Goal: Transaction & Acquisition: Purchase product/service

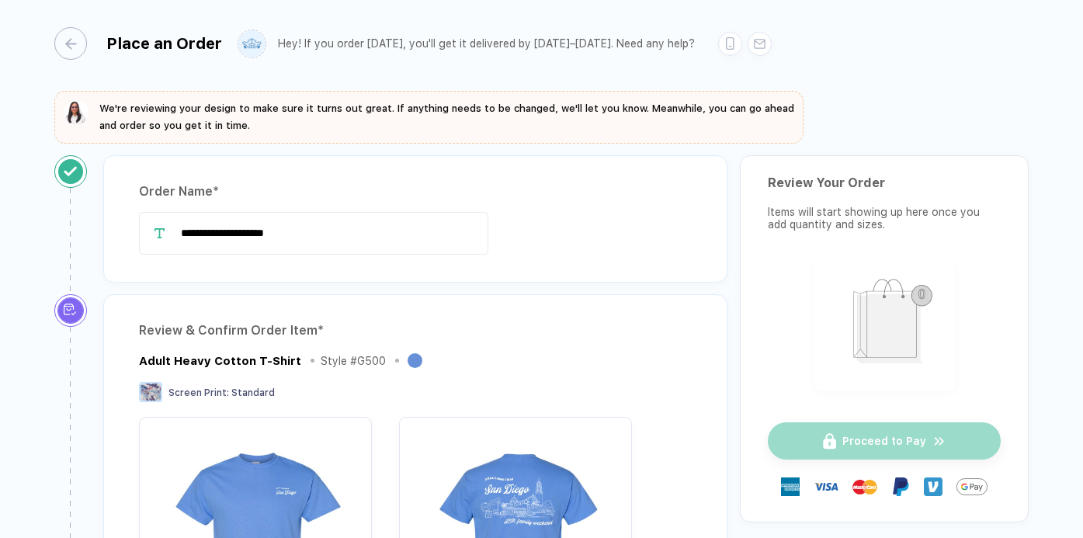
scroll to position [570, 0]
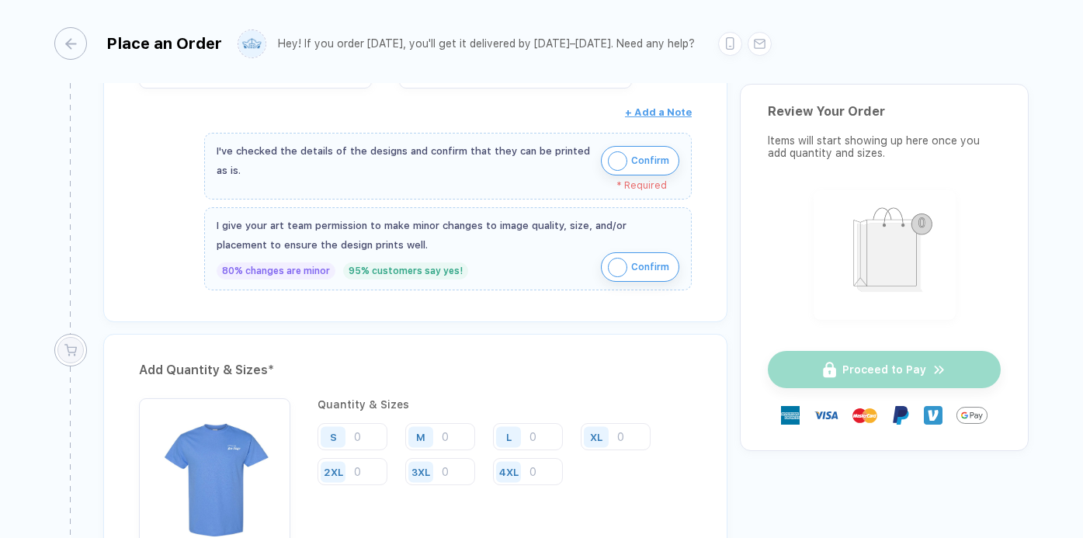
click at [614, 158] on img "button" at bounding box center [617, 160] width 19 height 19
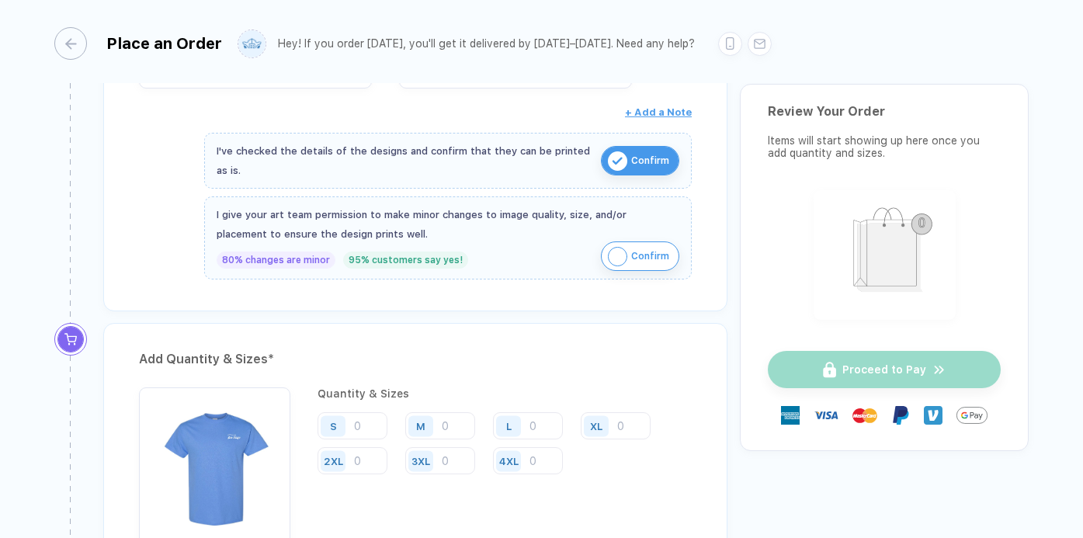
click at [614, 261] on img "button" at bounding box center [617, 256] width 19 height 19
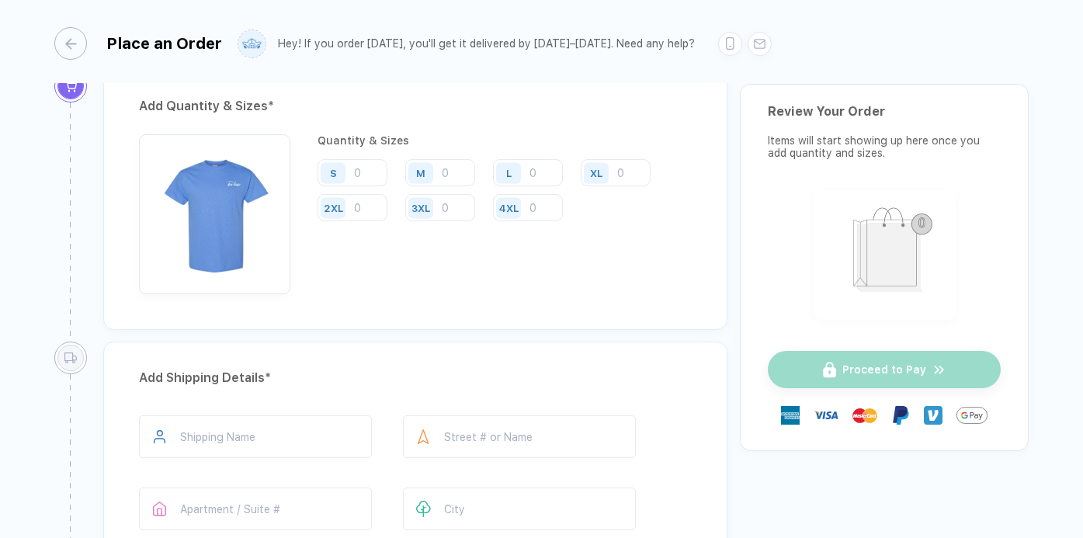
scroll to position [825, 0]
click at [361, 165] on input "number" at bounding box center [353, 171] width 70 height 27
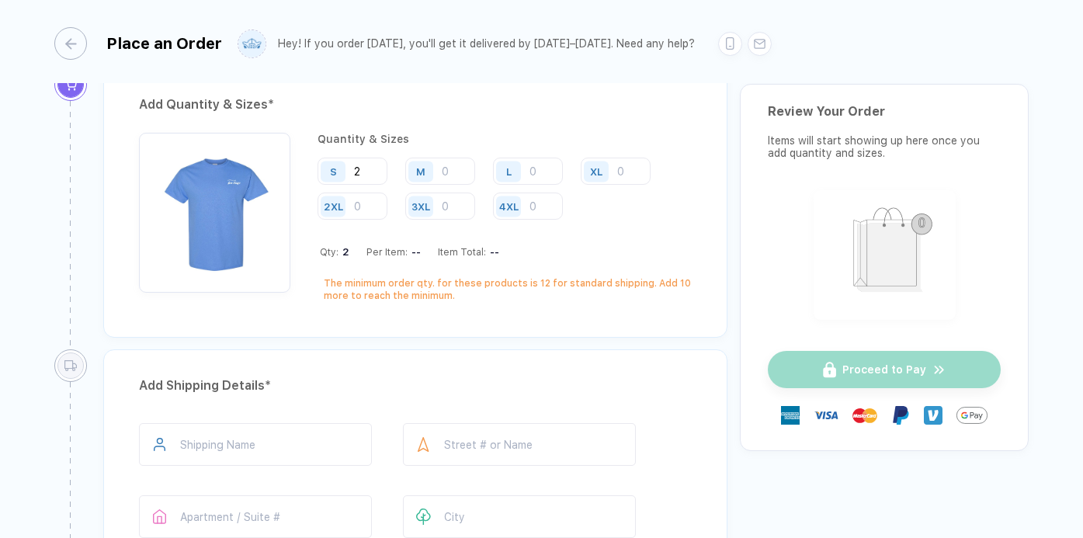
type input "2"
click at [444, 170] on input "number" at bounding box center [440, 171] width 70 height 27
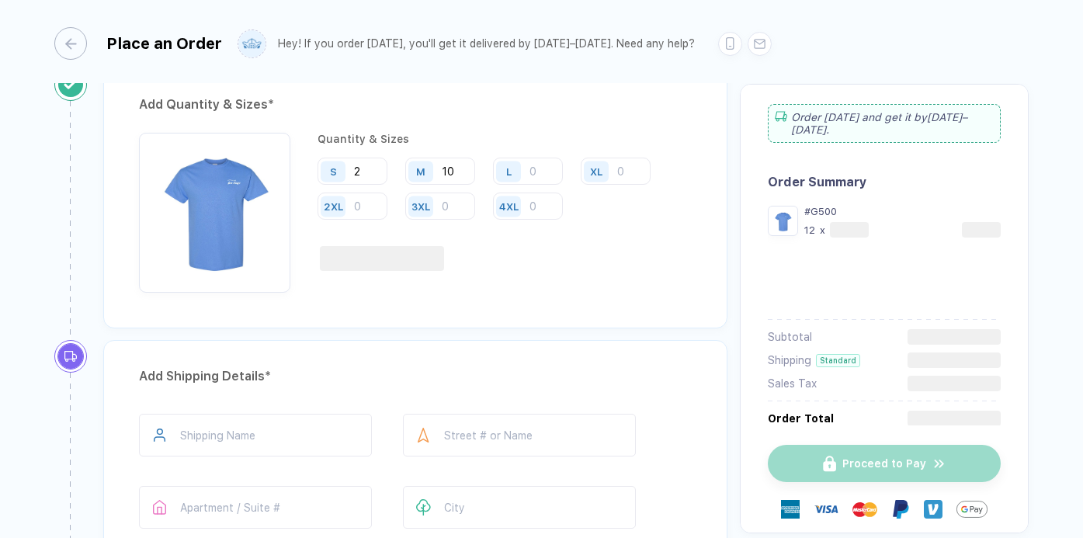
type input "10"
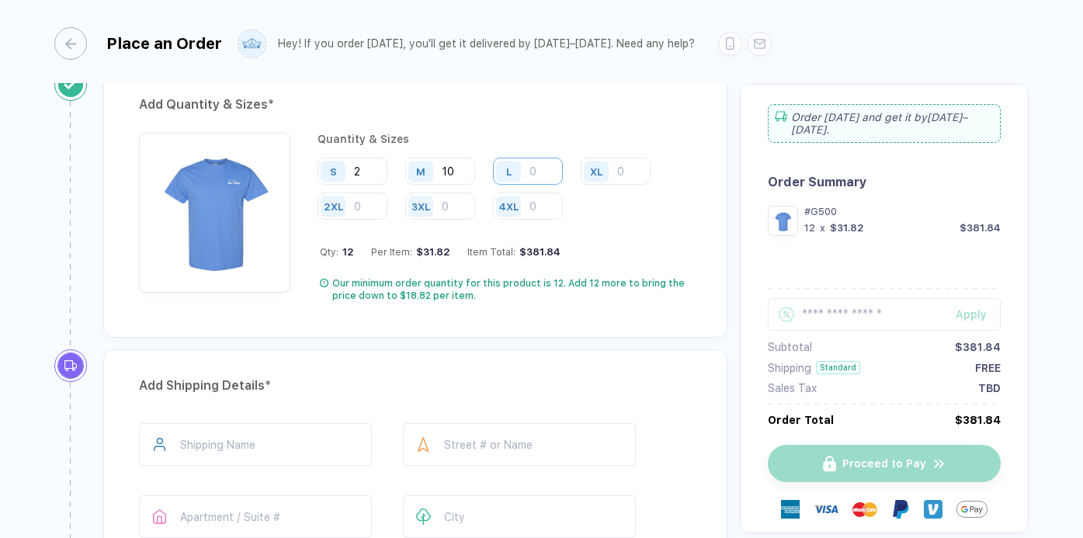
click at [534, 172] on input "number" at bounding box center [528, 171] width 70 height 27
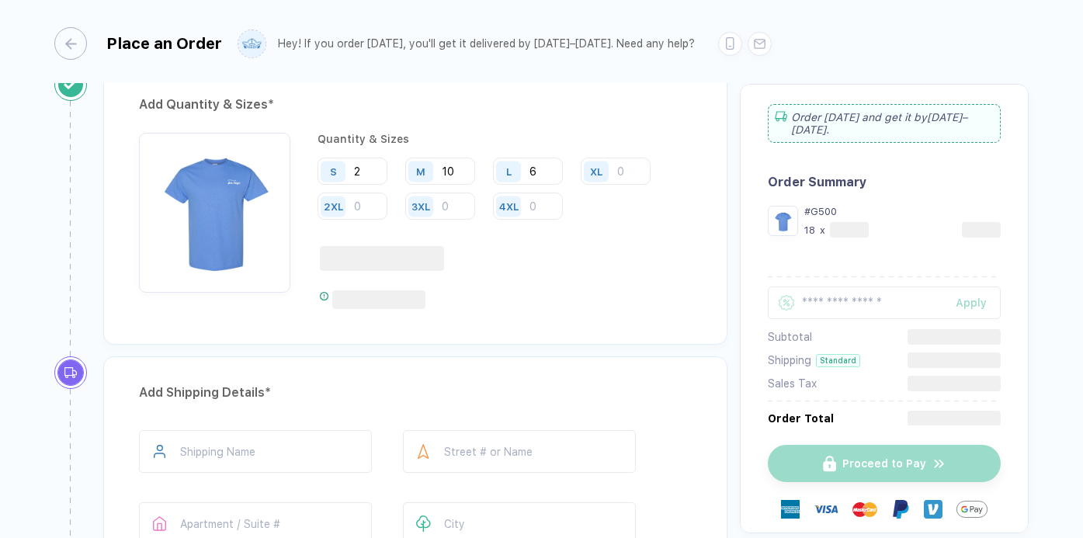
type input "6"
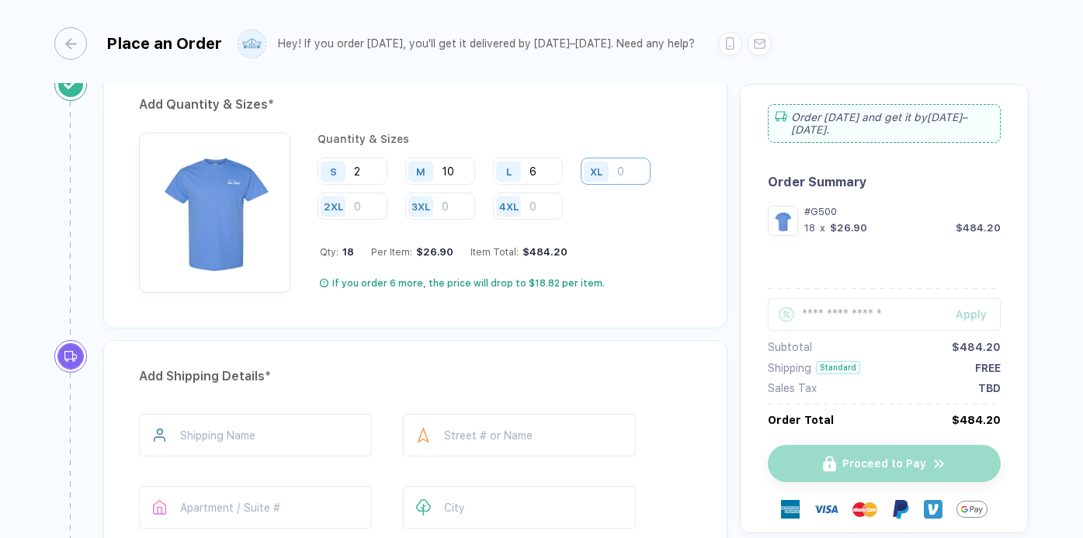
click at [622, 171] on input "number" at bounding box center [616, 171] width 70 height 27
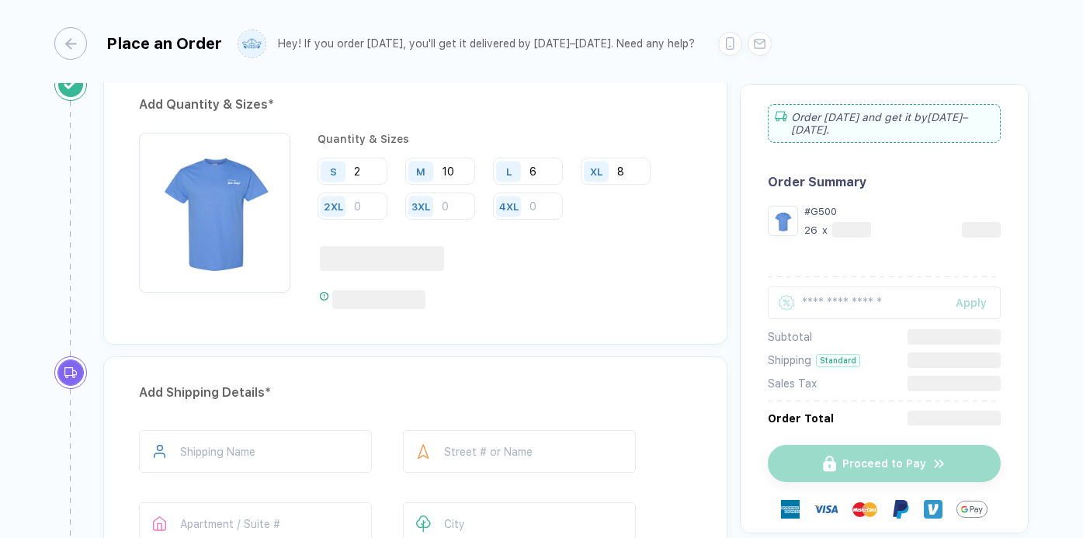
type input "8"
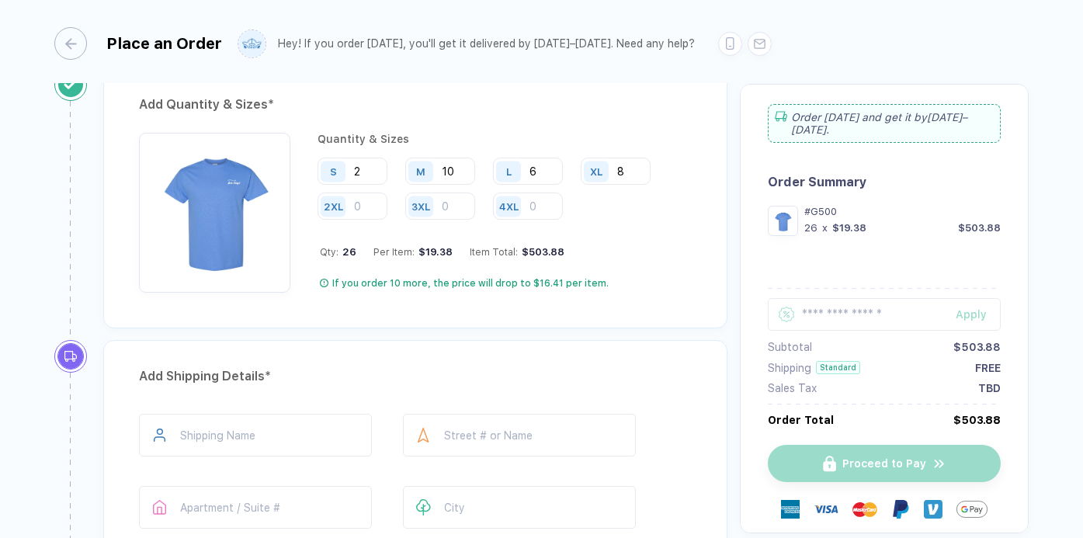
click at [352, 208] on div "2XL" at bounding box center [336, 206] width 36 height 27
click at [364, 203] on input "number" at bounding box center [353, 206] width 70 height 27
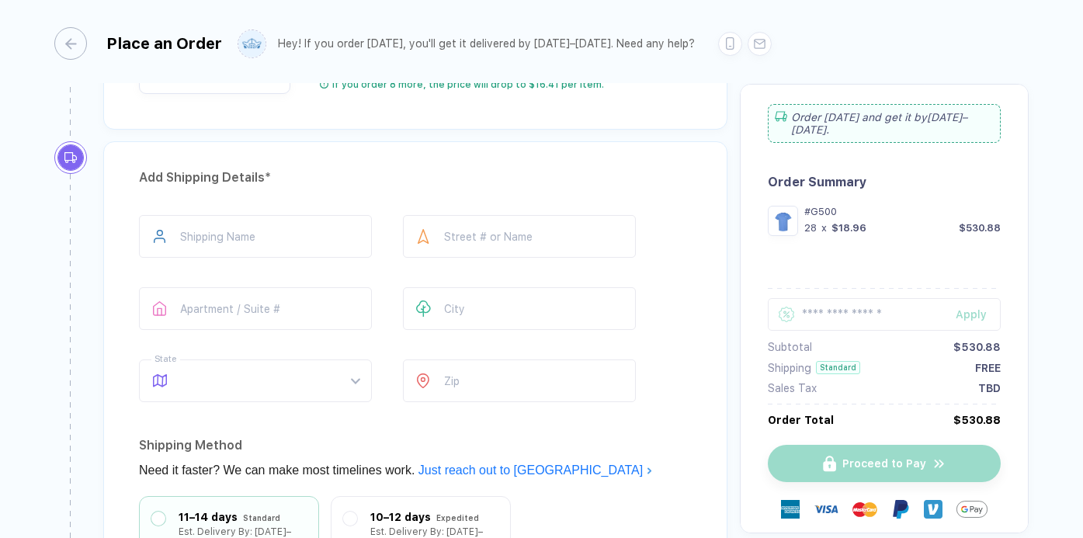
scroll to position [1029, 0]
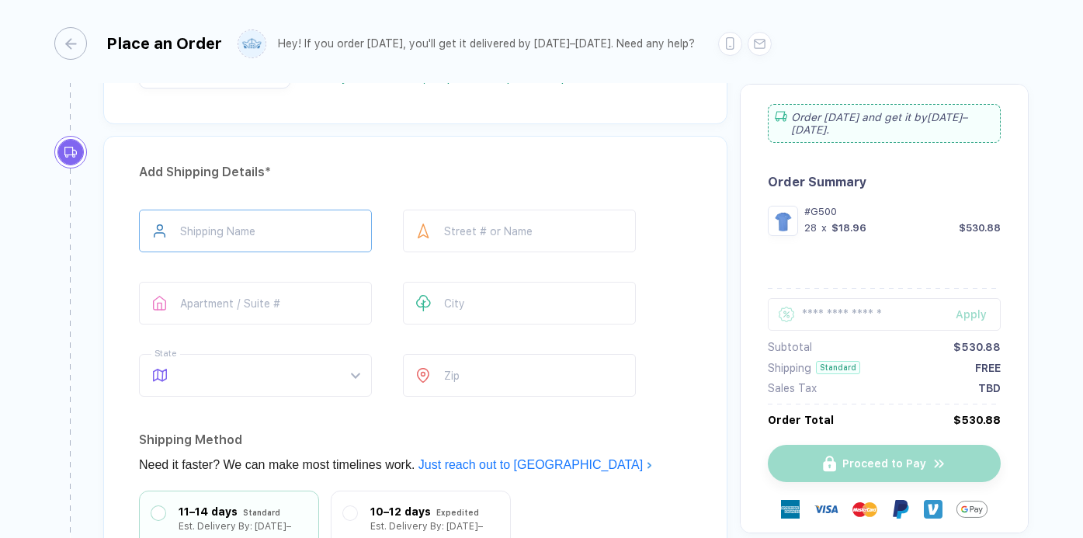
type input "2"
click at [248, 222] on input "text" at bounding box center [255, 231] width 233 height 43
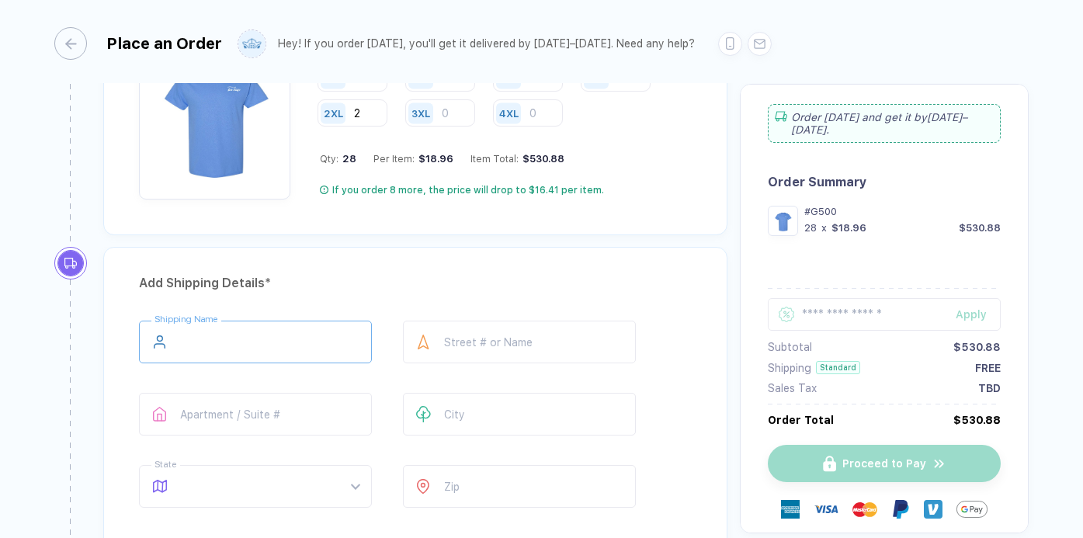
scroll to position [919, 0]
click at [244, 336] on input "text" at bounding box center [255, 341] width 233 height 43
type input "******"
click at [480, 347] on input "text" at bounding box center [519, 341] width 233 height 43
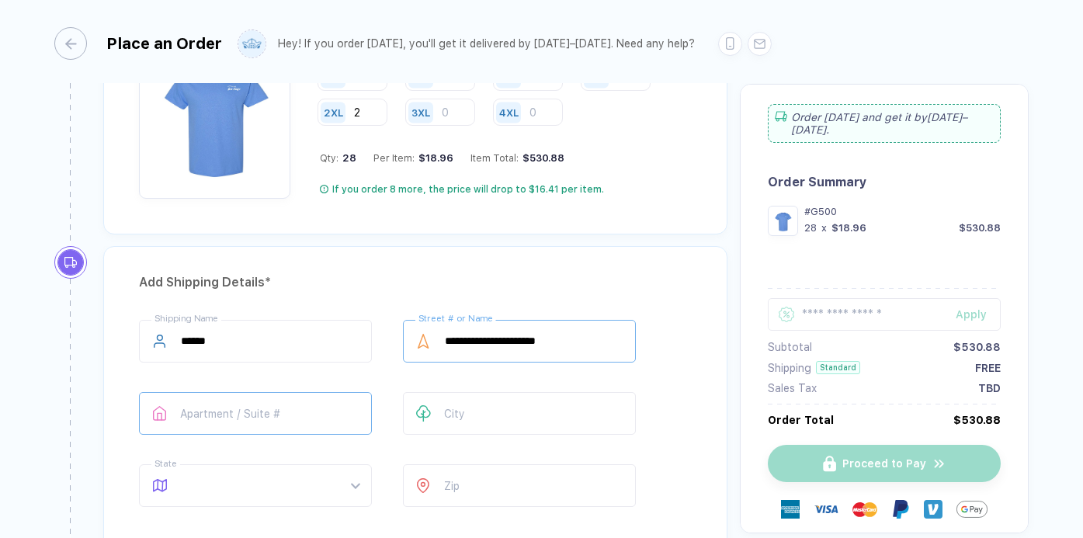
type input "**********"
click at [245, 423] on input "text" at bounding box center [255, 413] width 233 height 43
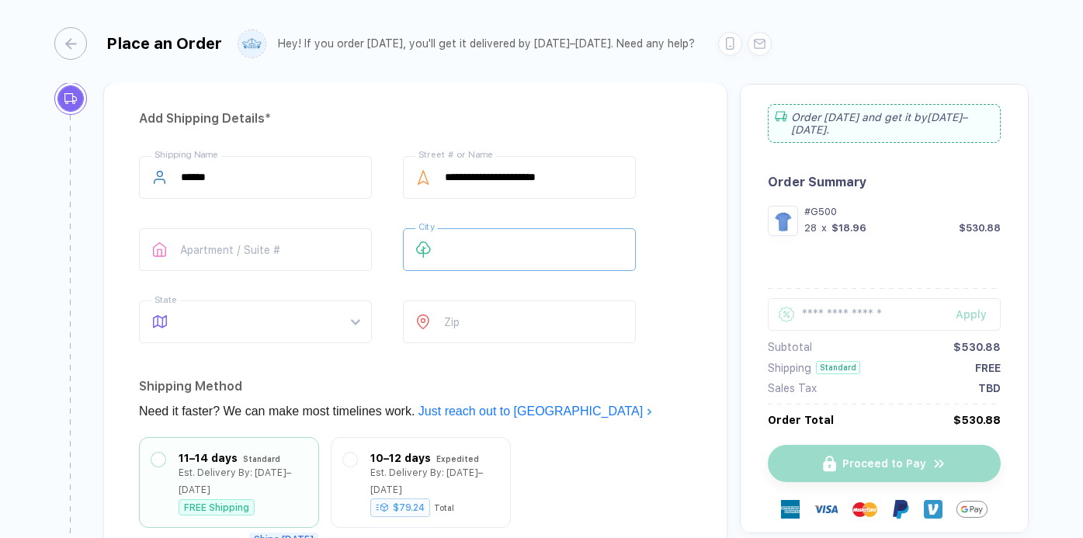
click at [497, 251] on input "text" at bounding box center [519, 249] width 233 height 43
click at [255, 307] on span at bounding box center [270, 321] width 179 height 41
type input "*********"
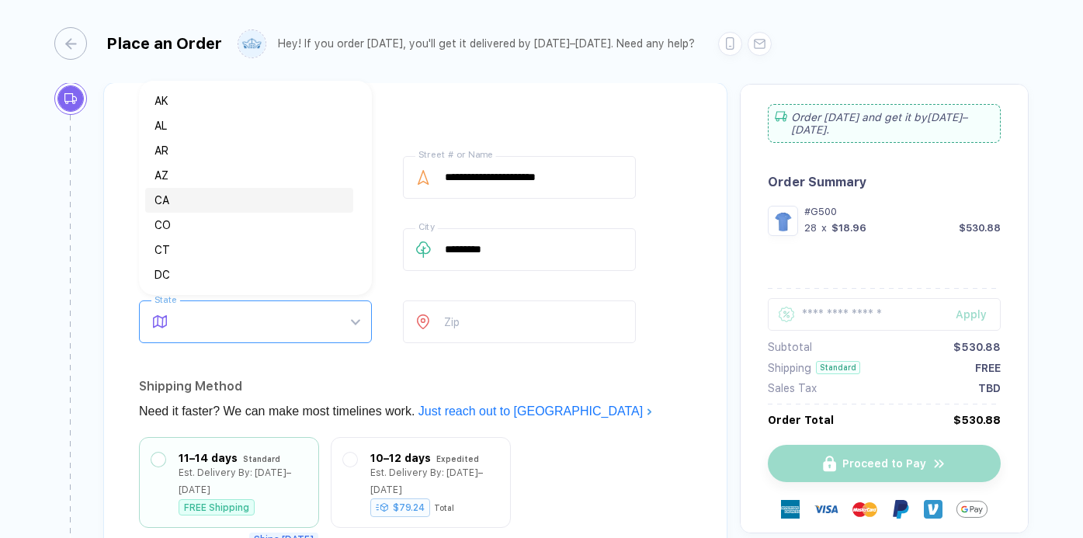
click at [160, 203] on div "CA" at bounding box center [250, 200] width 190 height 17
click at [461, 317] on input "number" at bounding box center [519, 322] width 233 height 43
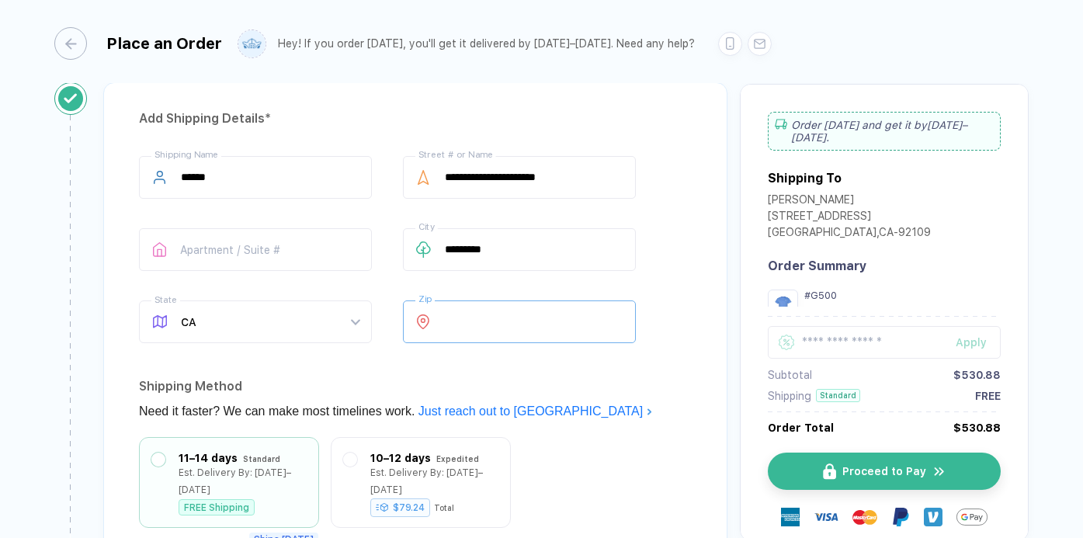
type input "*****"
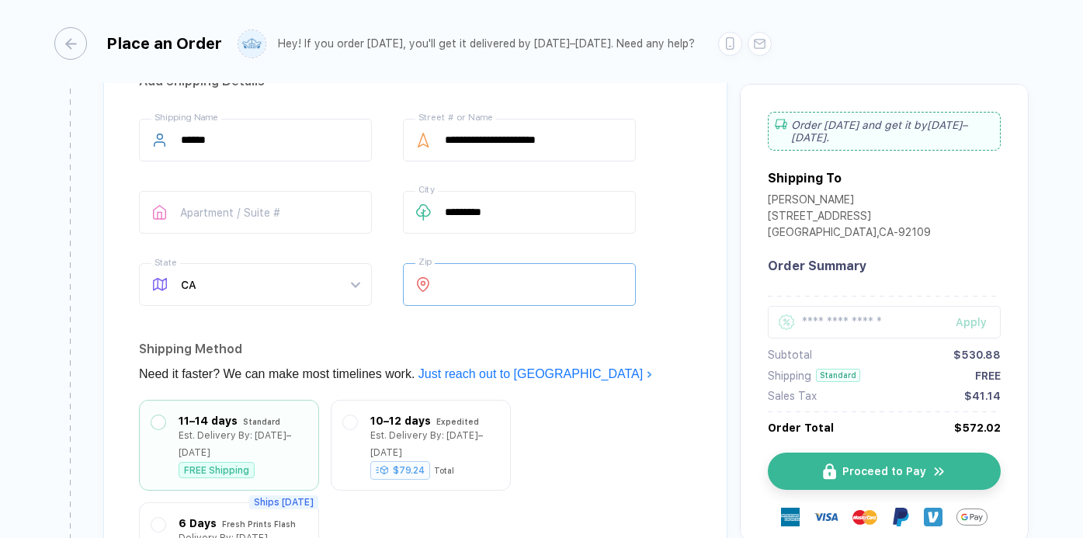
scroll to position [1121, 0]
